Goal: Task Accomplishment & Management: Use online tool/utility

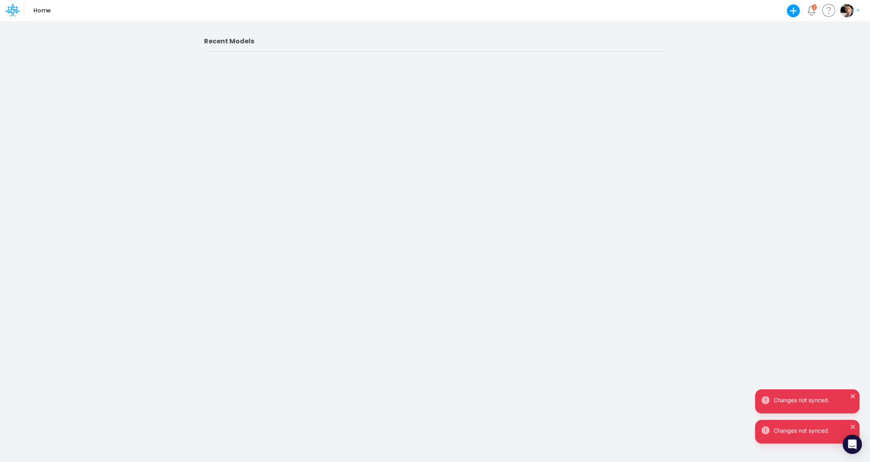
click at [242, 66] on div "Recent Models" at bounding box center [435, 241] width 870 height 441
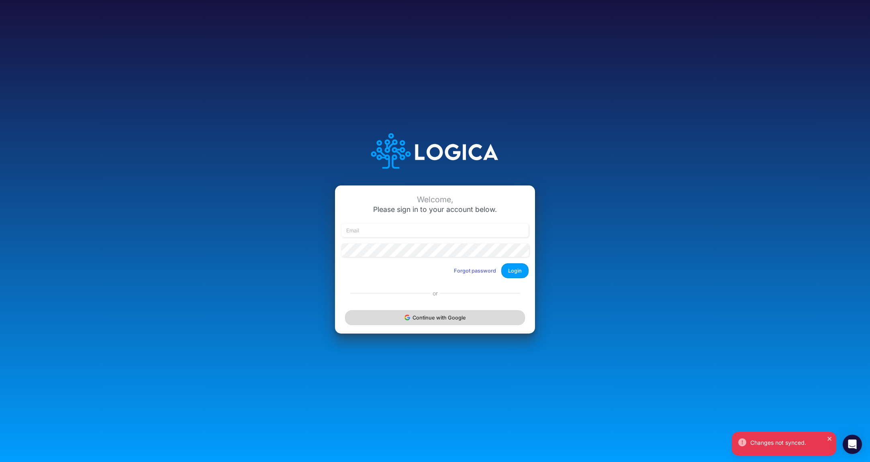
click at [421, 317] on button "Continue with Google" at bounding box center [435, 317] width 180 height 15
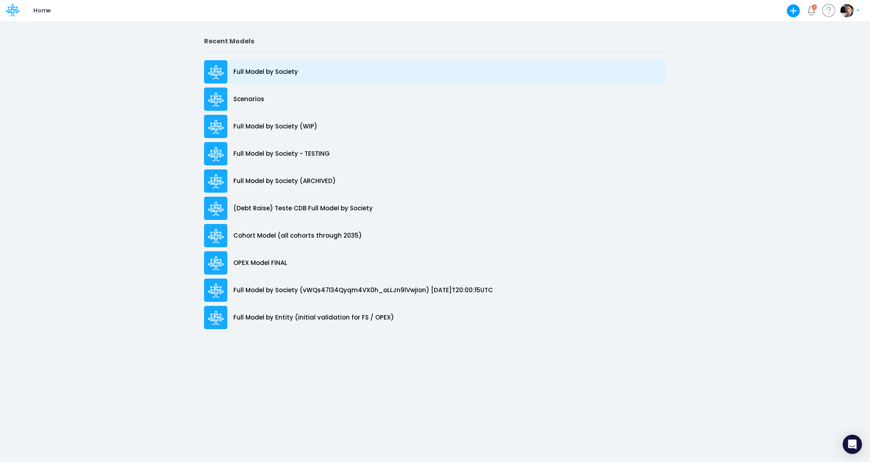
click at [276, 78] on div "Full Model by Society" at bounding box center [435, 71] width 462 height 23
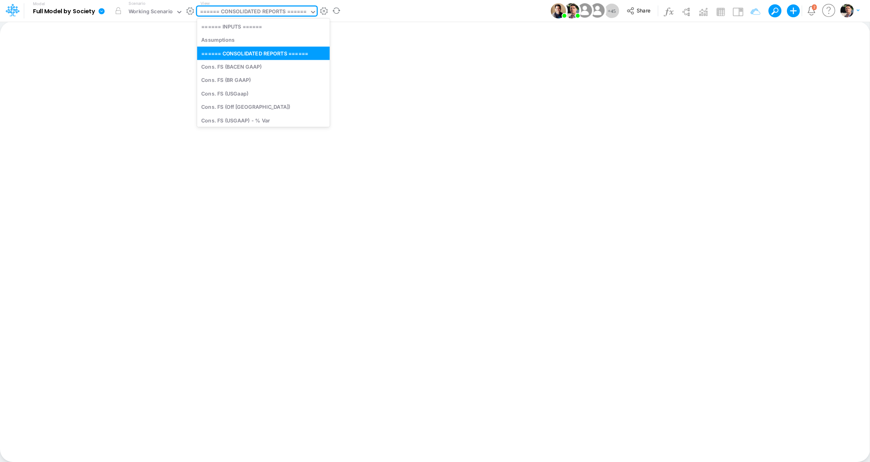
click at [270, 14] on div "====== CONSOLIDATED REPORTS ======" at bounding box center [253, 12] width 107 height 9
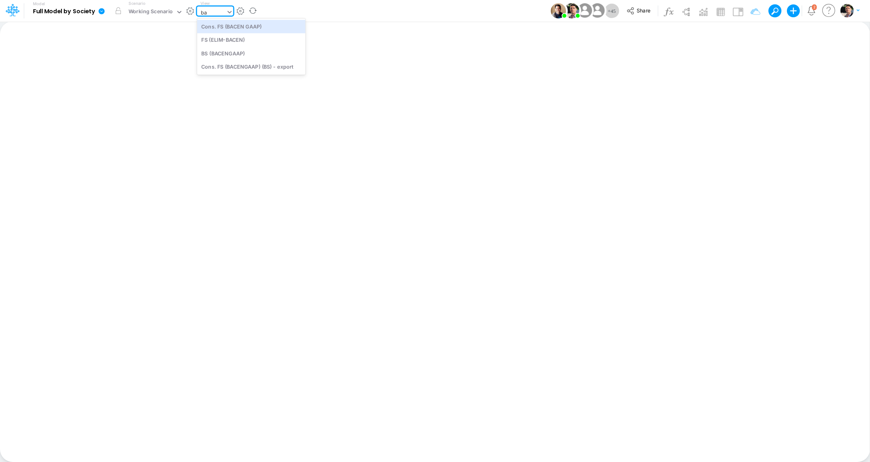
type input "b"
type input "usga"
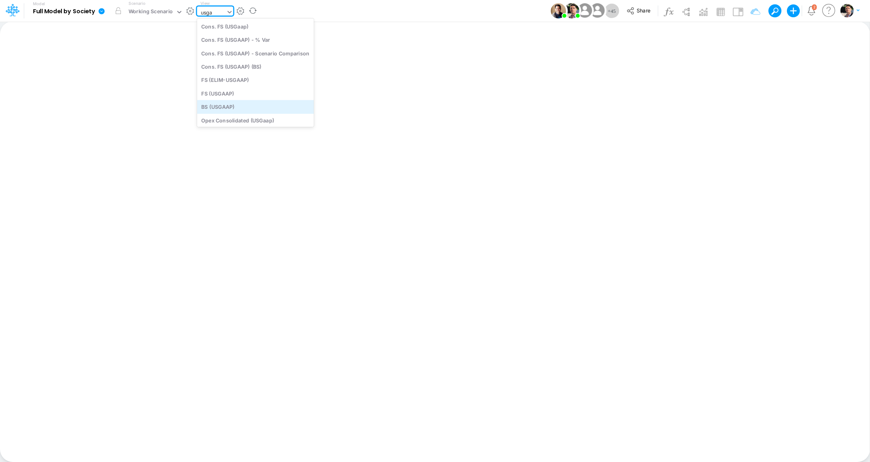
click at [229, 108] on div "BS (USGAAP)" at bounding box center [255, 106] width 117 height 13
type input "BS (USGAAP) - Detailed"
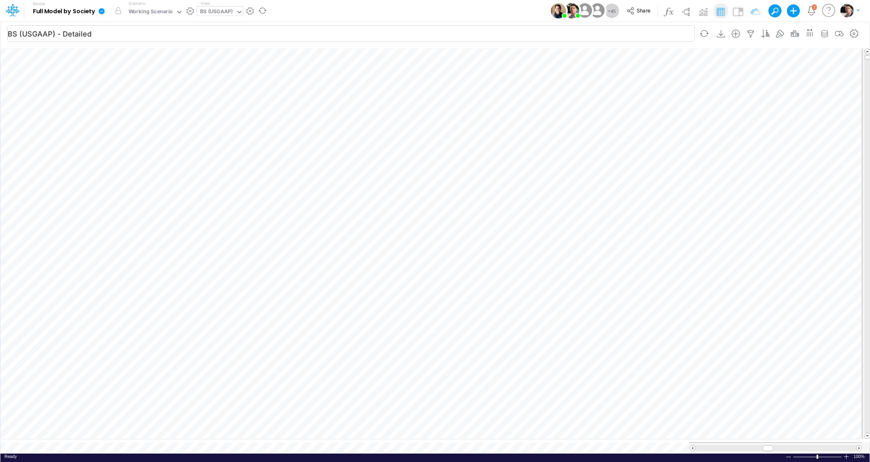
scroll to position [3, 25]
click at [221, 10] on div "BS (USGAAP)" at bounding box center [216, 12] width 33 height 9
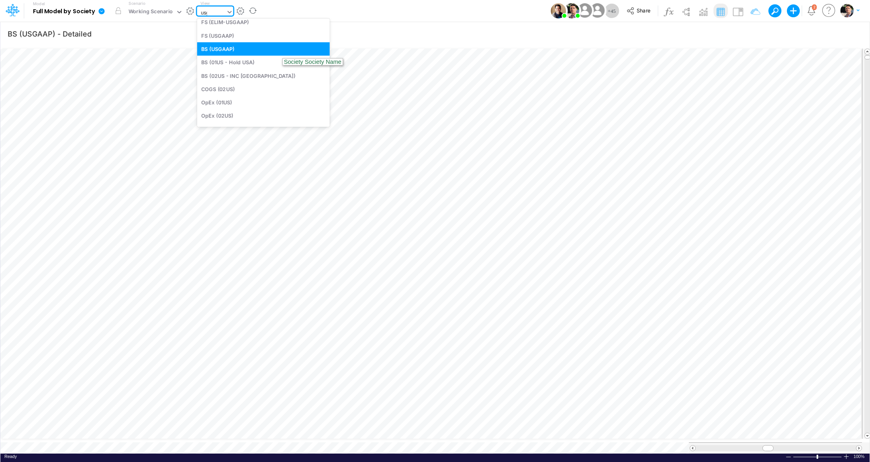
type input "usga"
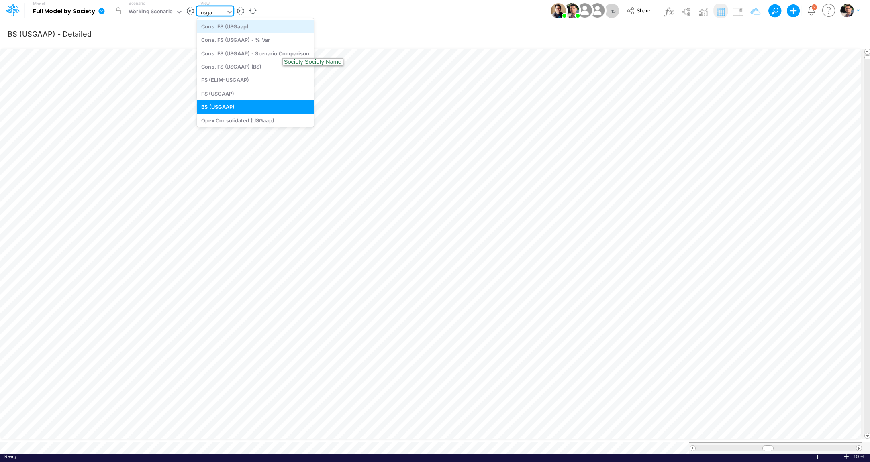
click at [234, 28] on div "Cons. FS (USGaap)" at bounding box center [255, 26] width 117 height 13
type input "Consolidated FS - USGAAP"
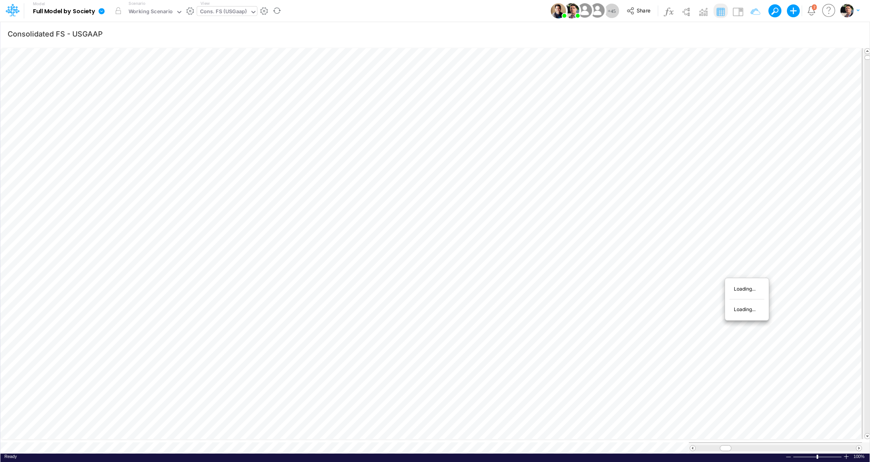
scroll to position [3, 26]
click at [639, 190] on div at bounding box center [435, 231] width 870 height 462
click at [223, 13] on div "Cons. FS (USGaap)" at bounding box center [223, 12] width 47 height 9
type input "bace"
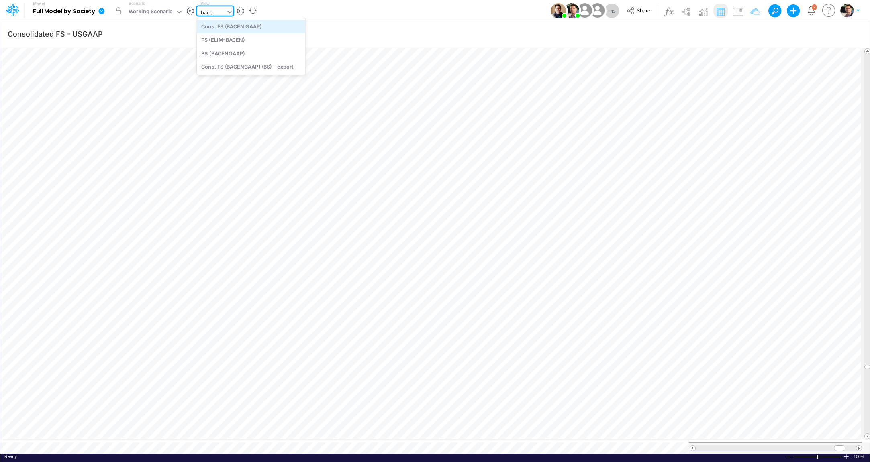
click at [252, 30] on div "Cons. FS (BACEN GAAP)" at bounding box center [251, 26] width 108 height 13
type input "Consolidated FS - BACENGAAP"
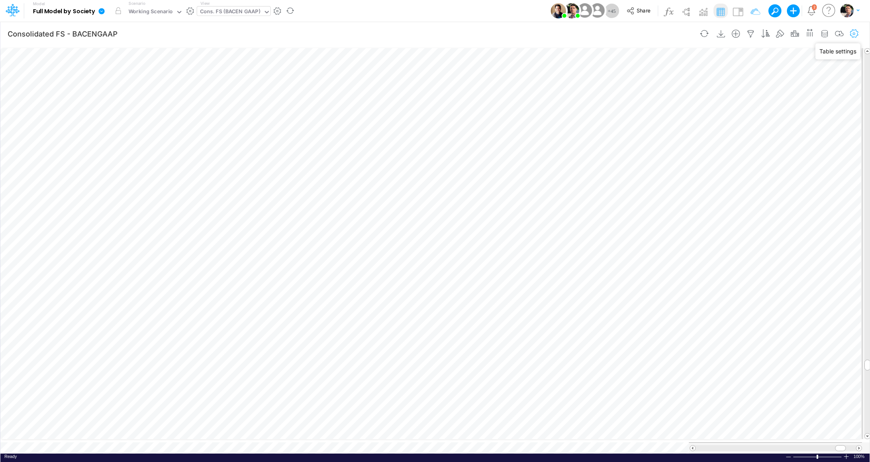
click at [856, 35] on icon "button" at bounding box center [854, 34] width 12 height 8
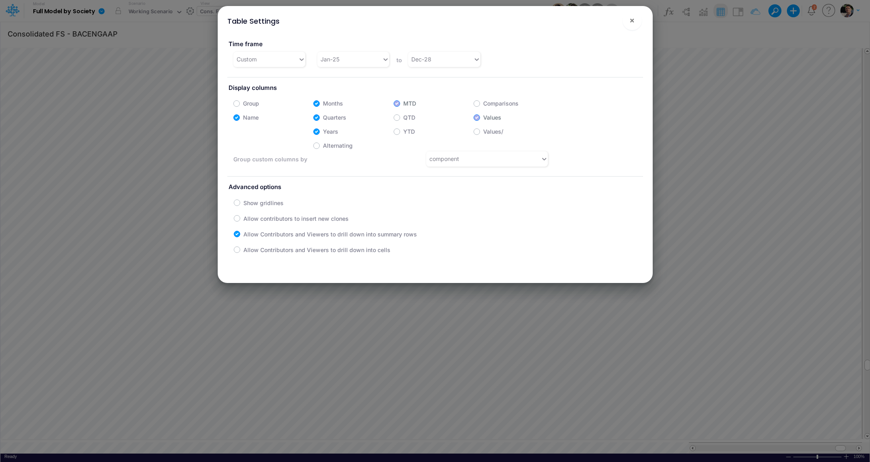
click at [321, 118] on div "Quarters" at bounding box center [353, 115] width 80 height 12
click at [323, 119] on label "Quarters" at bounding box center [334, 117] width 23 height 8
click at [323, 118] on input "Quarters" at bounding box center [325, 115] width 5 height 5
checkbox input "false"
click at [634, 25] on span "×" at bounding box center [631, 20] width 5 height 10
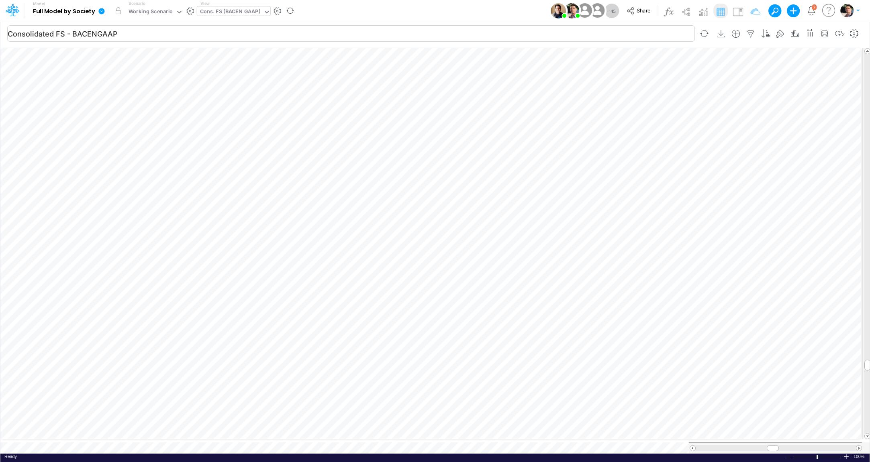
scroll to position [3, 25]
click at [105, 13] on icon at bounding box center [101, 11] width 7 height 7
click at [131, 85] on button "View model info" at bounding box center [142, 83] width 86 height 12
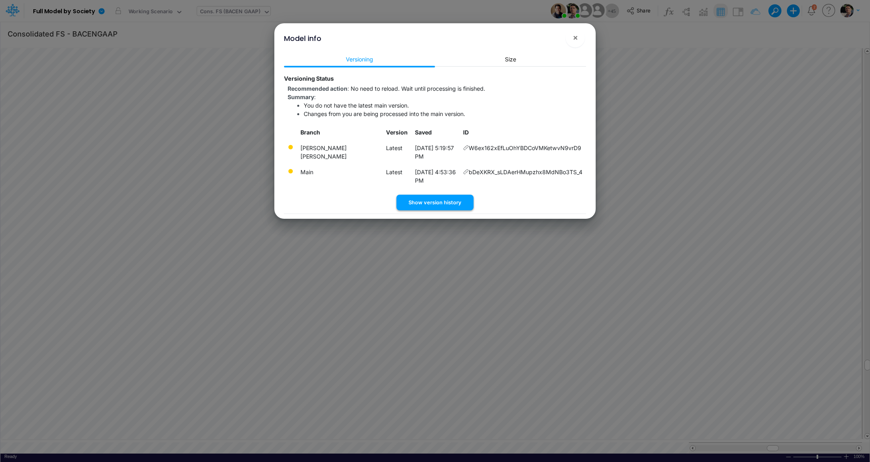
click at [438, 195] on button "Show version history" at bounding box center [434, 203] width 77 height 16
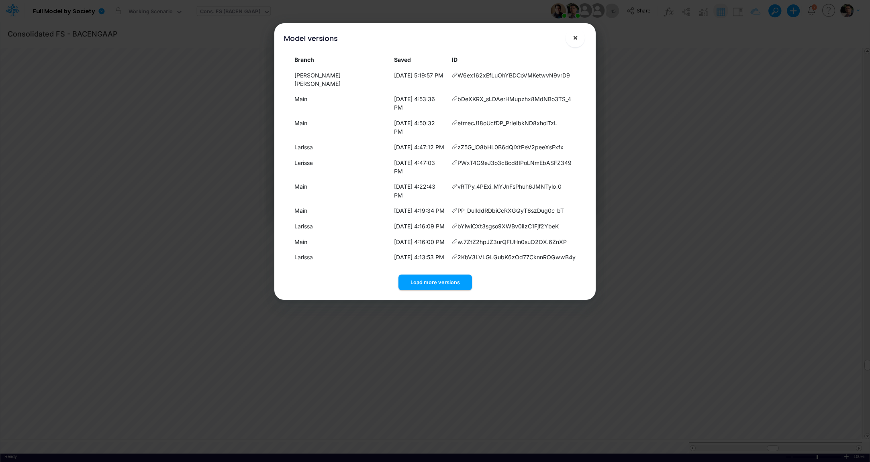
click at [578, 38] on button "×" at bounding box center [575, 37] width 19 height 19
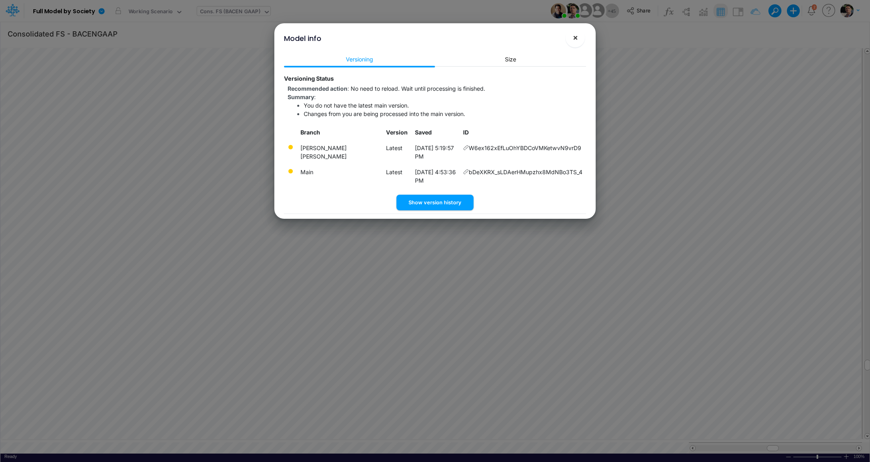
click at [573, 38] on span "×" at bounding box center [575, 38] width 5 height 10
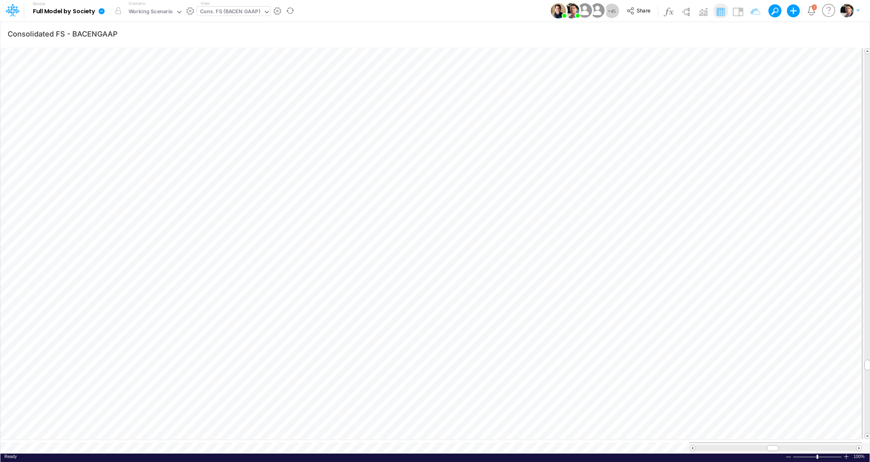
click at [101, 12] on icon at bounding box center [101, 11] width 7 height 7
click at [116, 83] on button "View model info" at bounding box center [142, 83] width 86 height 12
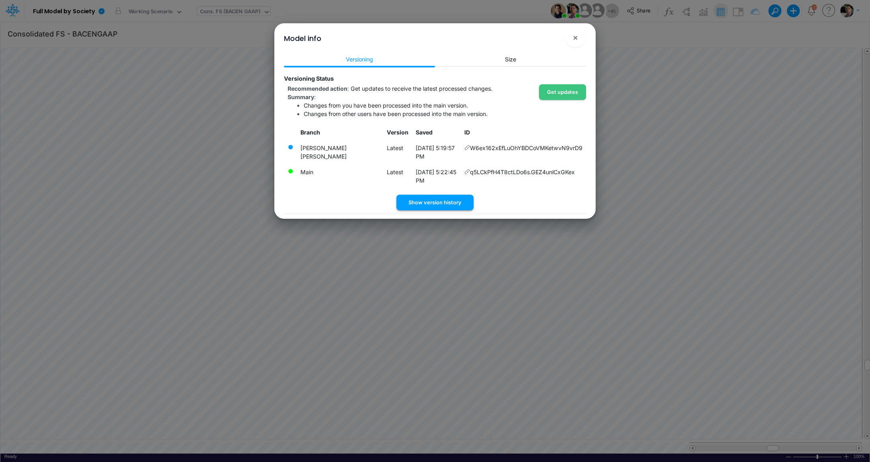
click at [441, 195] on button "Show version history" at bounding box center [434, 203] width 77 height 16
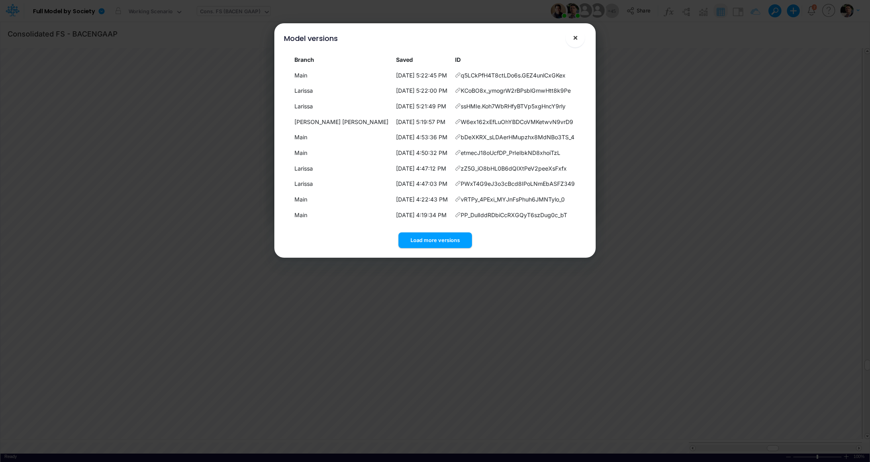
click at [574, 38] on span "×" at bounding box center [575, 38] width 5 height 10
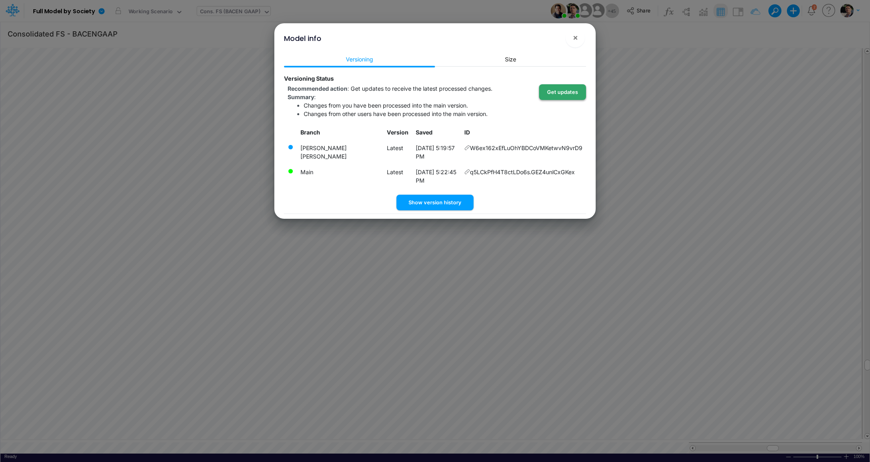
click at [568, 92] on button "Get updates" at bounding box center [562, 92] width 47 height 16
click at [576, 39] on span "×" at bounding box center [575, 38] width 5 height 10
